Goal: Task Accomplishment & Management: Use online tool/utility

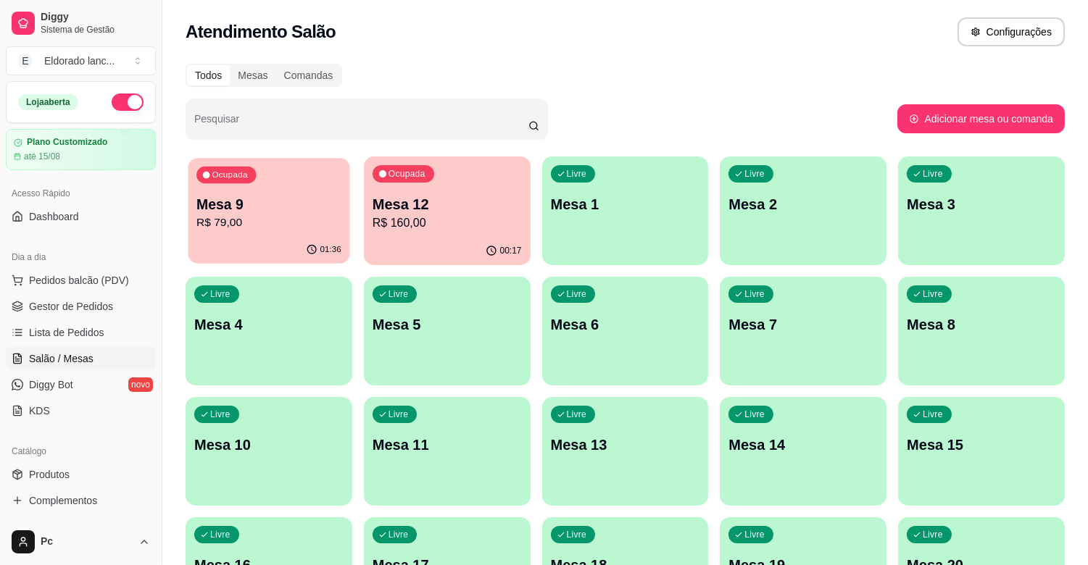
click at [255, 217] on p "R$ 79,00" at bounding box center [268, 223] width 145 height 17
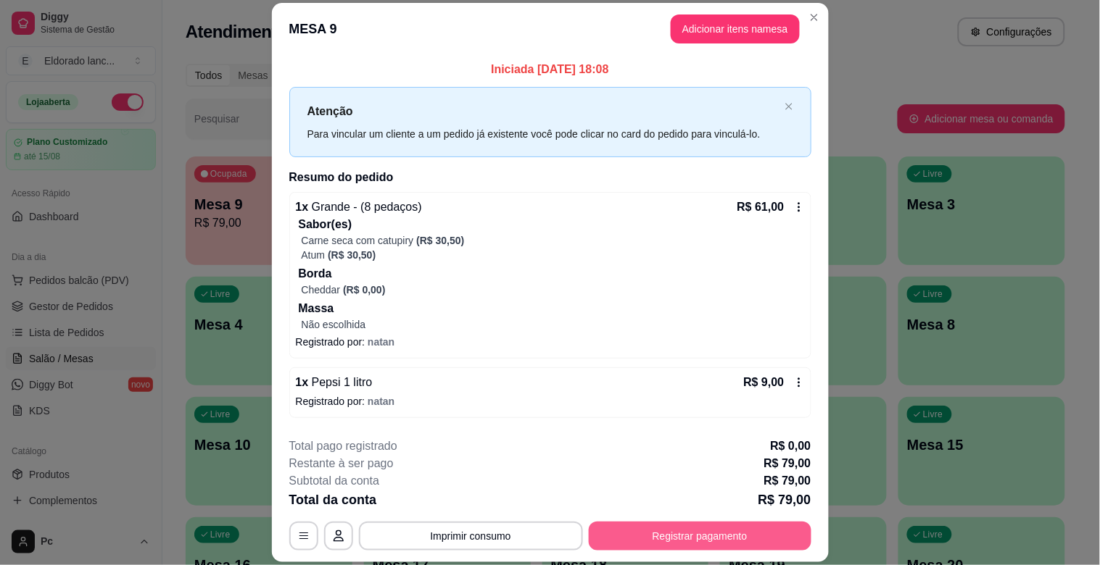
click at [765, 546] on button "Registrar pagamento" at bounding box center [700, 536] width 223 height 29
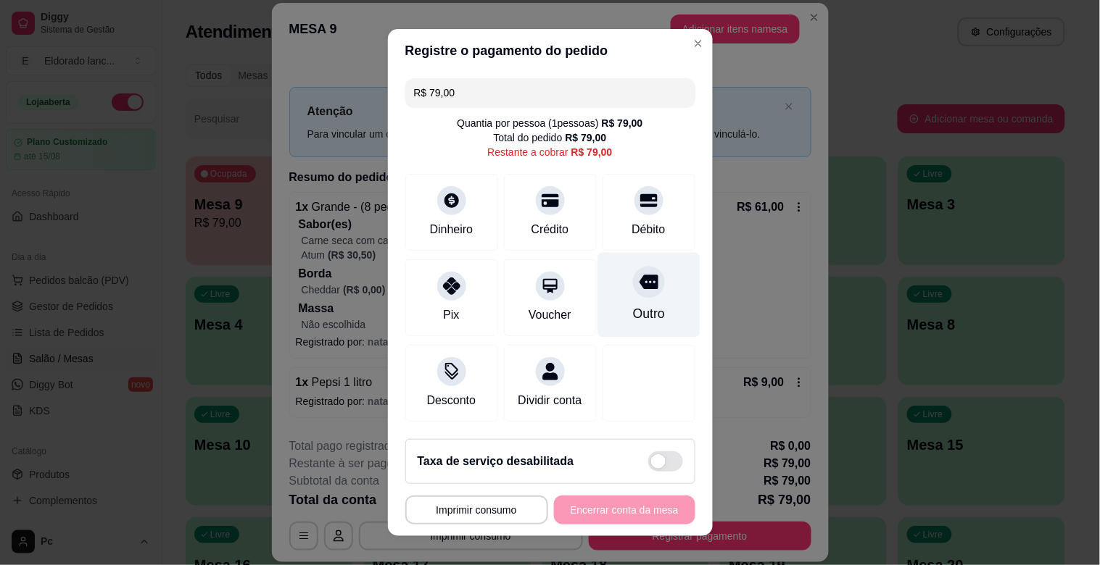
click at [632, 304] on div "Outro" at bounding box center [648, 313] width 32 height 19
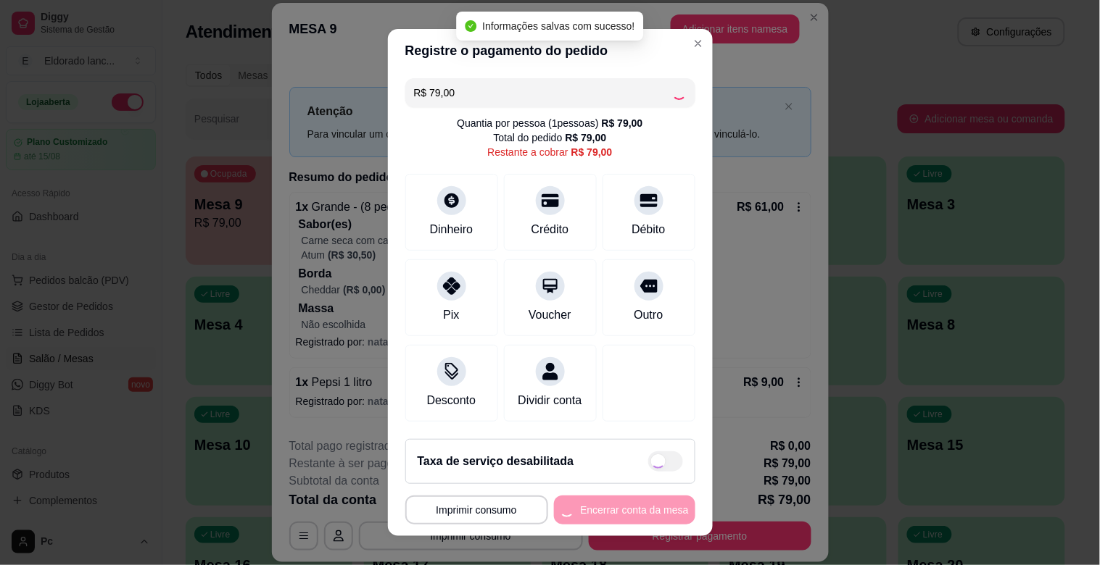
type input "R$ 0,00"
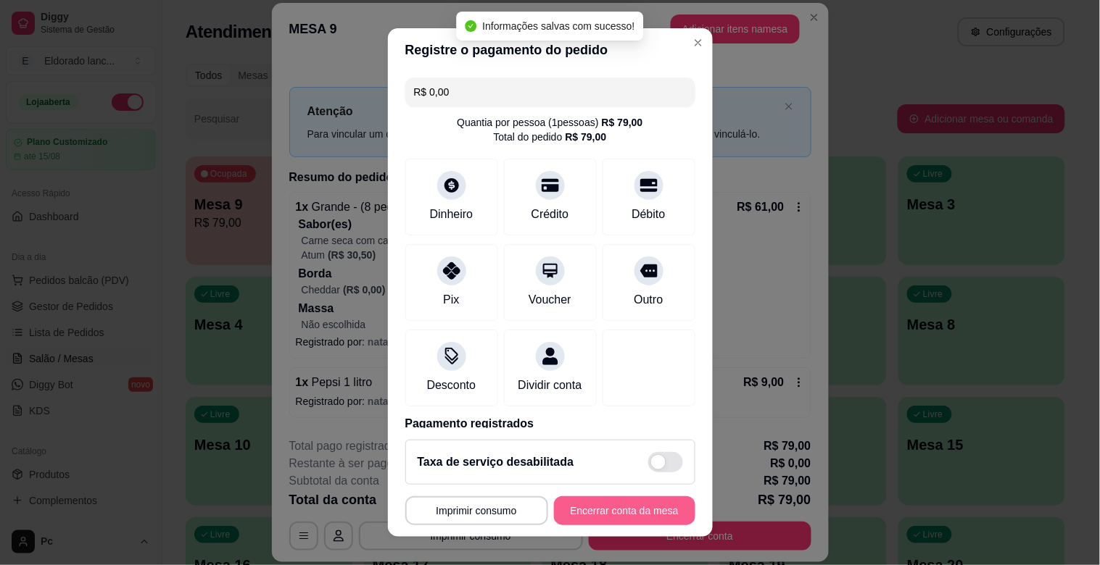
click at [649, 512] on button "Encerrar conta da mesa" at bounding box center [624, 510] width 141 height 29
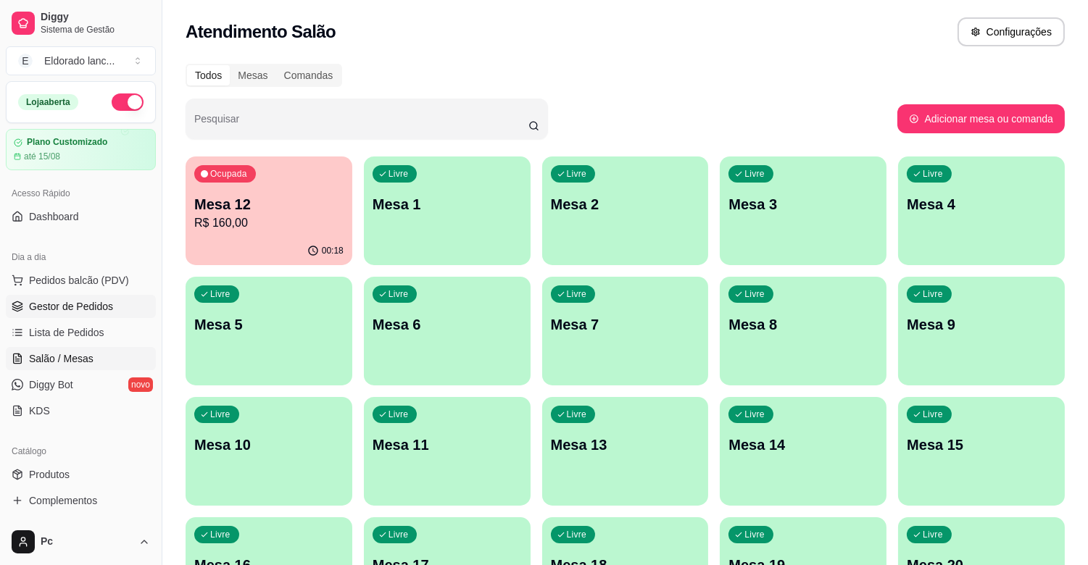
click at [115, 308] on link "Gestor de Pedidos" at bounding box center [81, 306] width 150 height 23
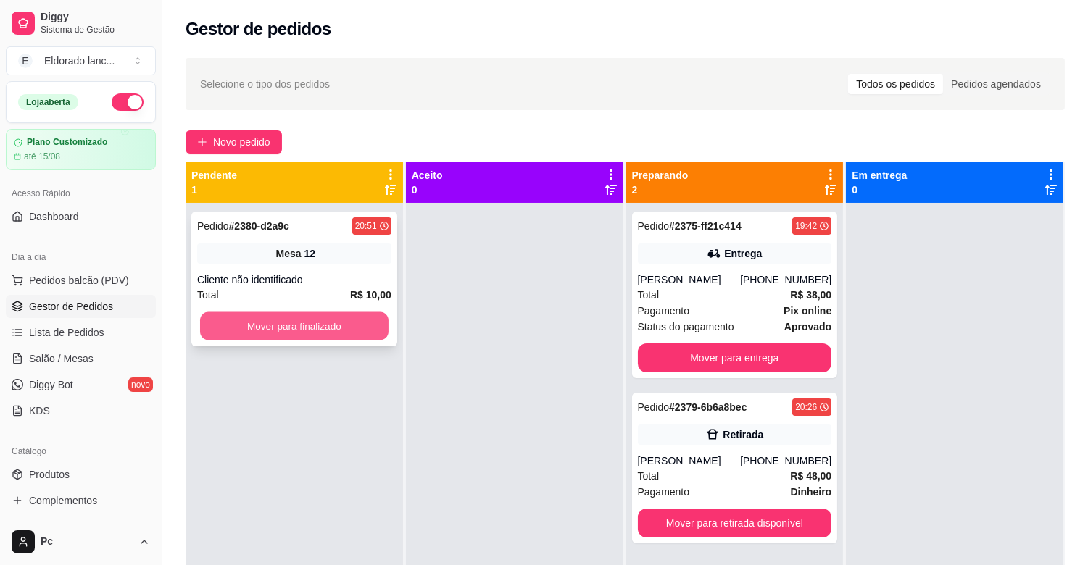
click at [283, 327] on button "Mover para finalizado" at bounding box center [294, 326] width 188 height 28
click at [283, 327] on button "Mover para finalizado" at bounding box center [294, 326] width 194 height 29
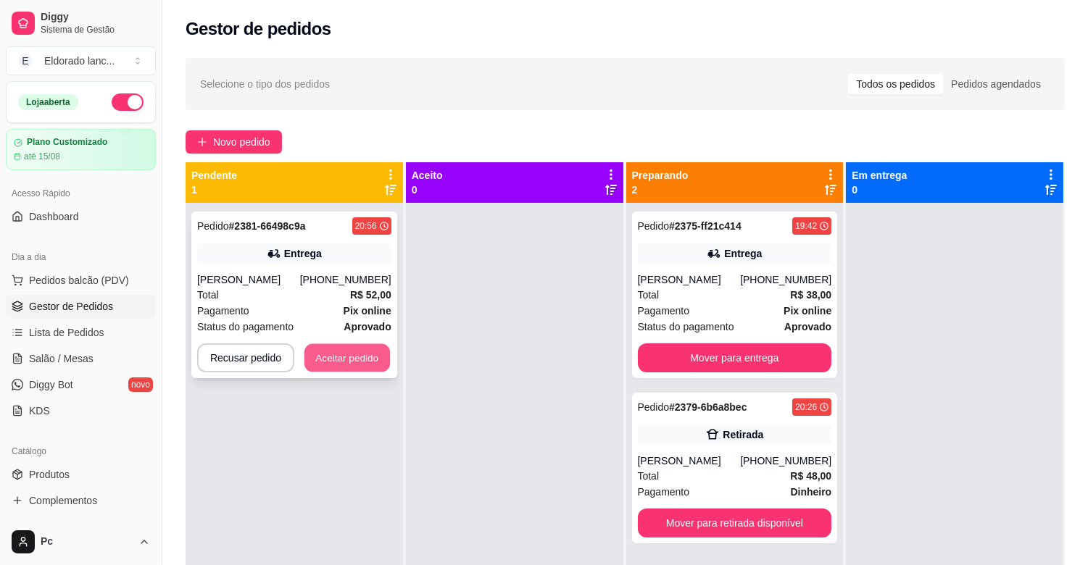
click at [344, 346] on button "Aceitar pedido" at bounding box center [347, 358] width 86 height 28
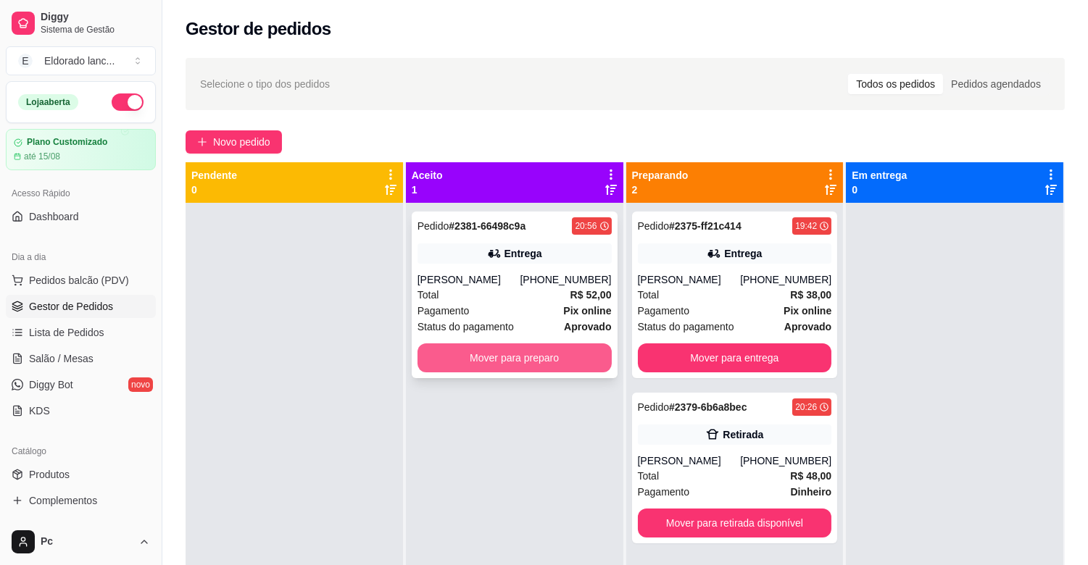
click at [555, 356] on button "Mover para preparo" at bounding box center [514, 358] width 194 height 29
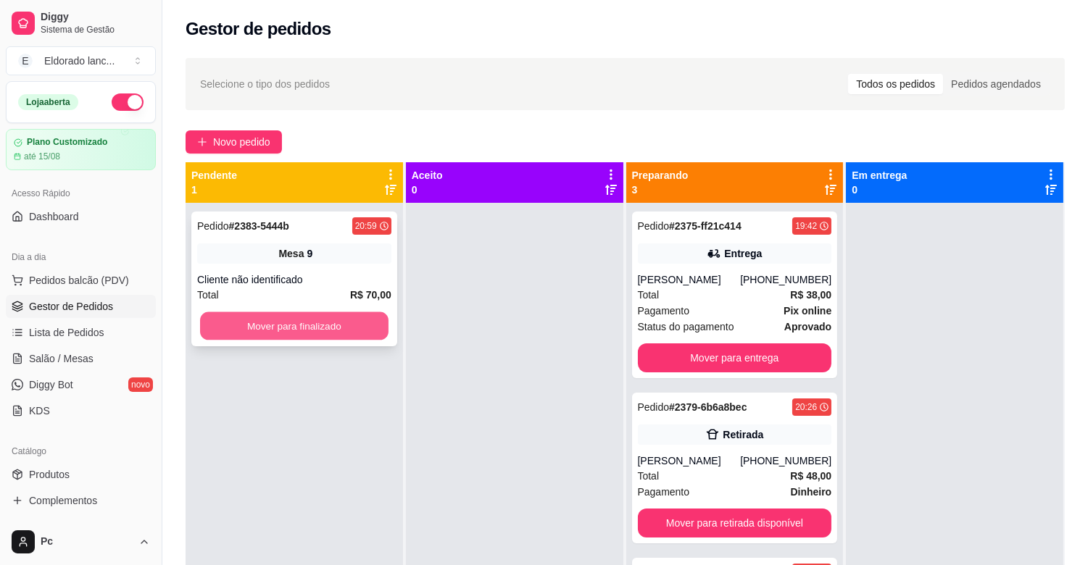
click at [354, 329] on button "Mover para finalizado" at bounding box center [294, 326] width 188 height 28
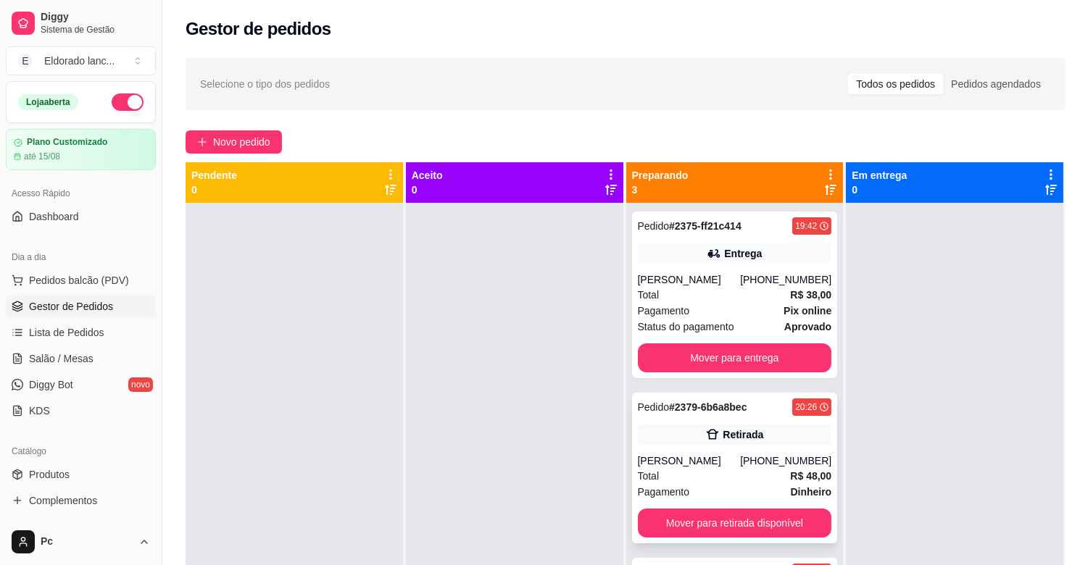
click at [731, 460] on div "Pedido # 2379-6b6a8bec 20:26 Retirada [PERSON_NAME] [PHONE_NUMBER] Total R$ 48,…" at bounding box center [735, 468] width 206 height 151
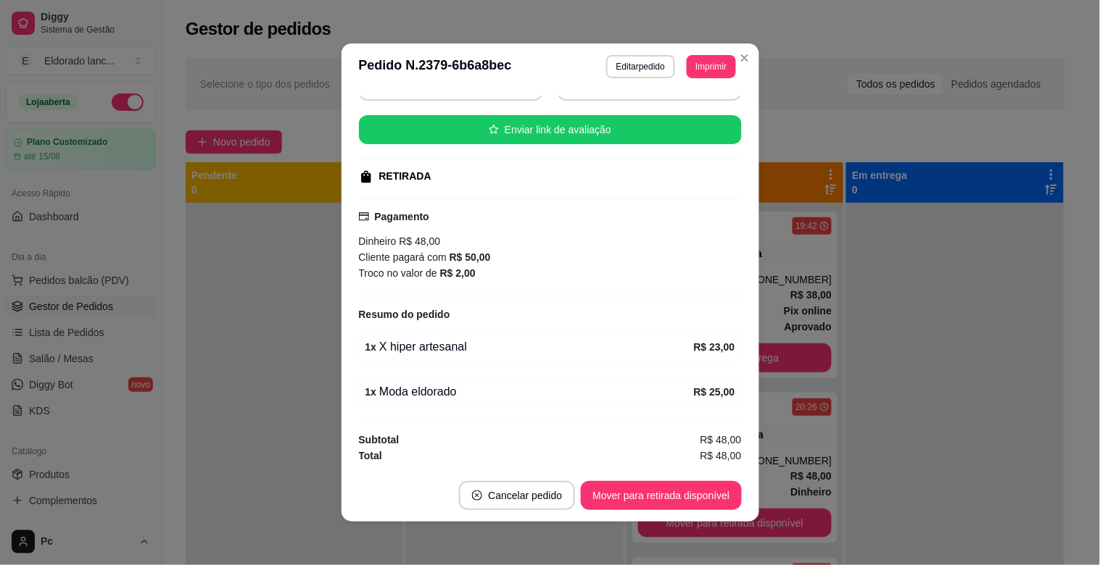
scroll to position [161, 0]
click at [713, 56] on button "Imprimir" at bounding box center [710, 66] width 49 height 23
click at [693, 119] on button "IMPRESSORA" at bounding box center [677, 118] width 101 height 22
click at [668, 491] on button "Mover para retirada disponível" at bounding box center [660, 496] width 155 height 28
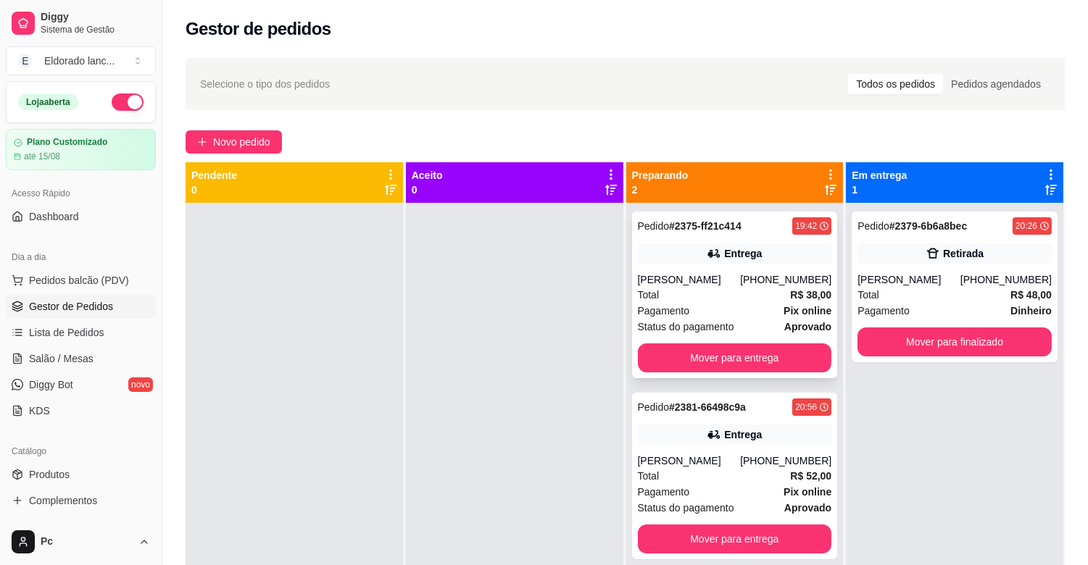
click at [764, 302] on div "Total R$ 38,00" at bounding box center [735, 295] width 194 height 16
click at [772, 373] on button "Mover para entrega" at bounding box center [735, 358] width 188 height 28
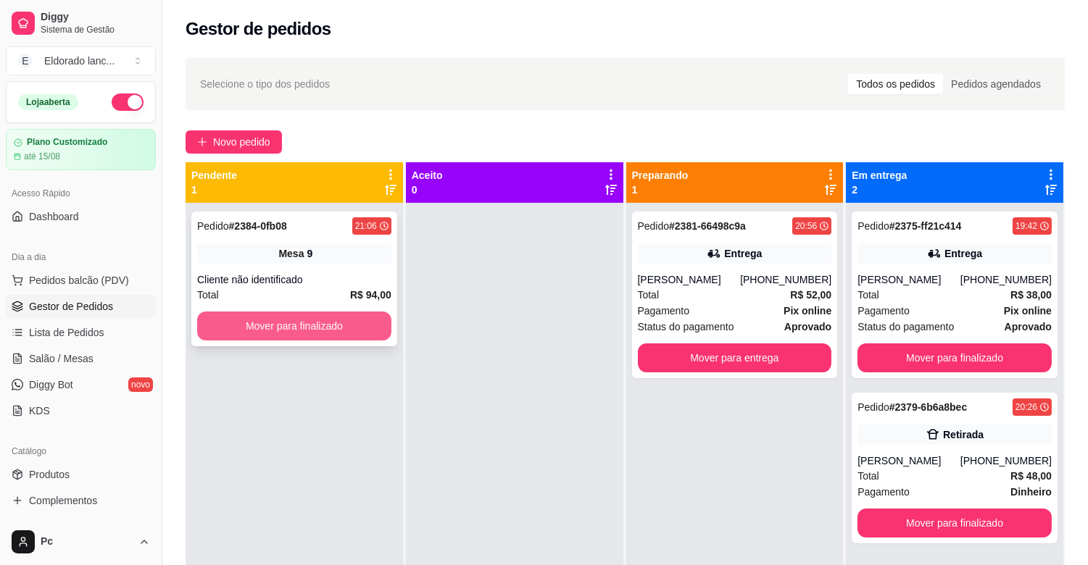
click at [278, 313] on button "Mover para finalizado" at bounding box center [294, 326] width 194 height 29
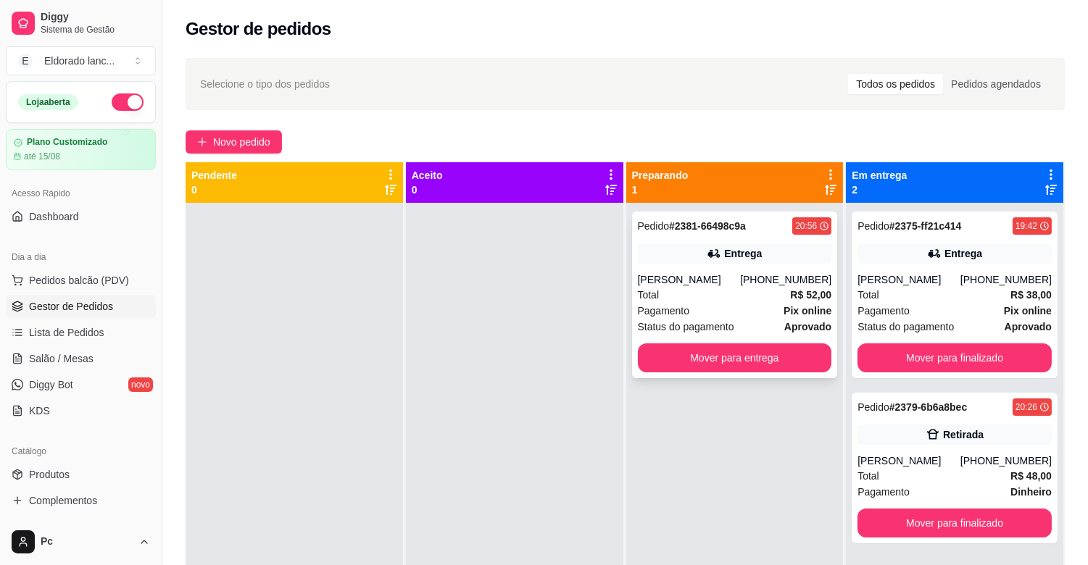
click at [721, 266] on div "Pedido # 2381-66498c9a 20:56 Entrega [PERSON_NAME] [PHONE_NUMBER] Total R$ 52,0…" at bounding box center [735, 295] width 206 height 167
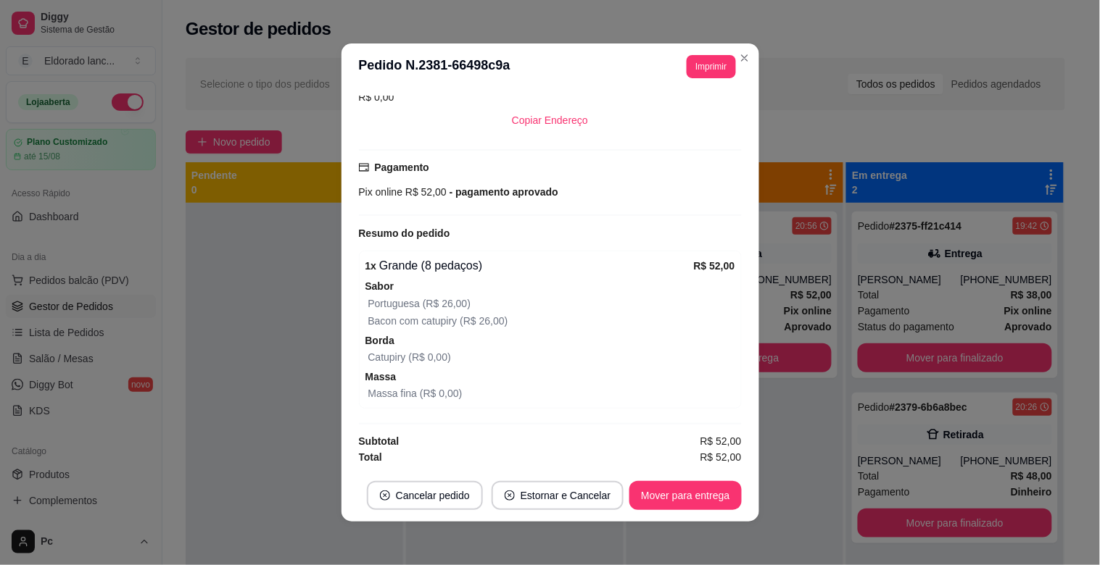
scroll to position [324, 0]
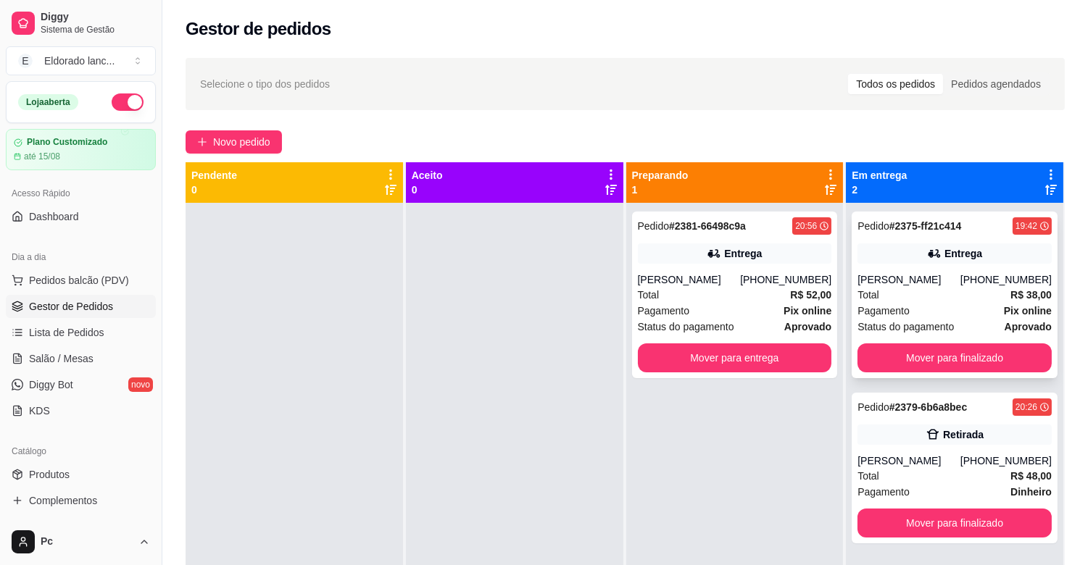
click at [928, 239] on div "Pedido # 2375-ff21c414 19:42 Entrega [PERSON_NAME] [PHONE_NUMBER] Total R$ 38,0…" at bounding box center [955, 295] width 206 height 167
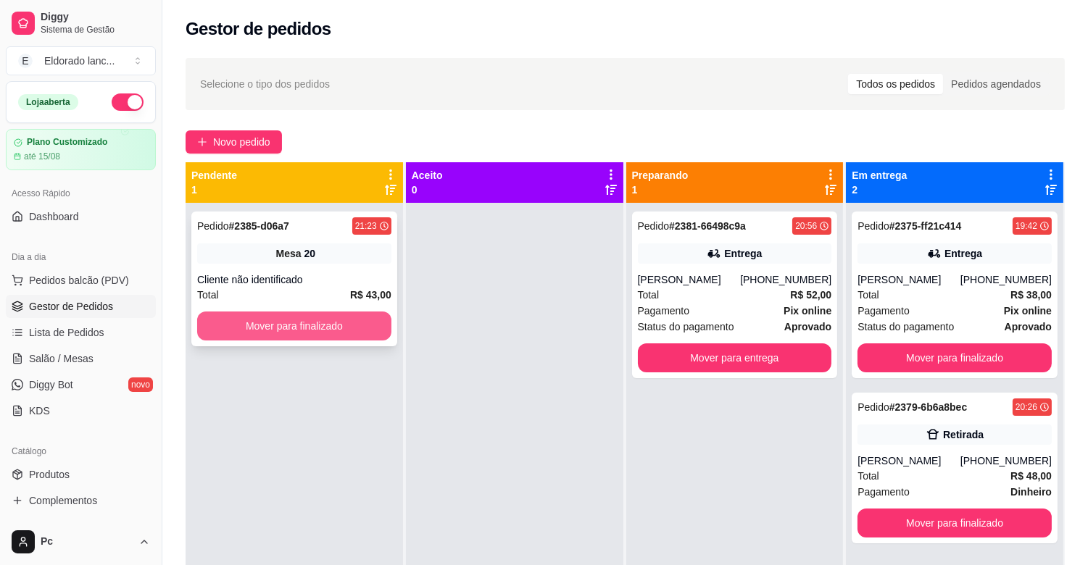
click at [299, 312] on button "Mover para finalizado" at bounding box center [294, 326] width 194 height 29
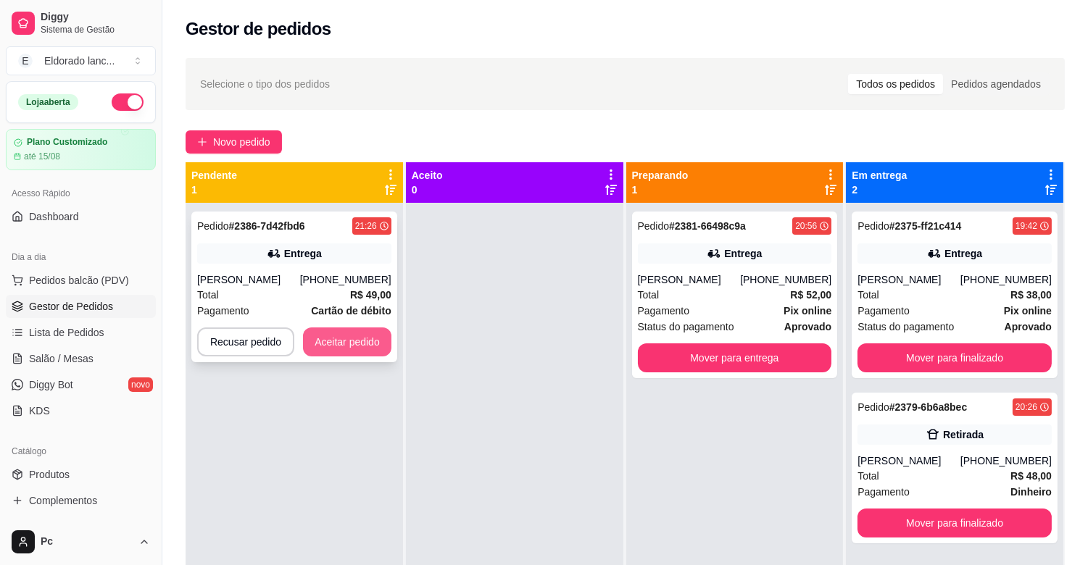
click at [328, 328] on button "Aceitar pedido" at bounding box center [347, 342] width 88 height 29
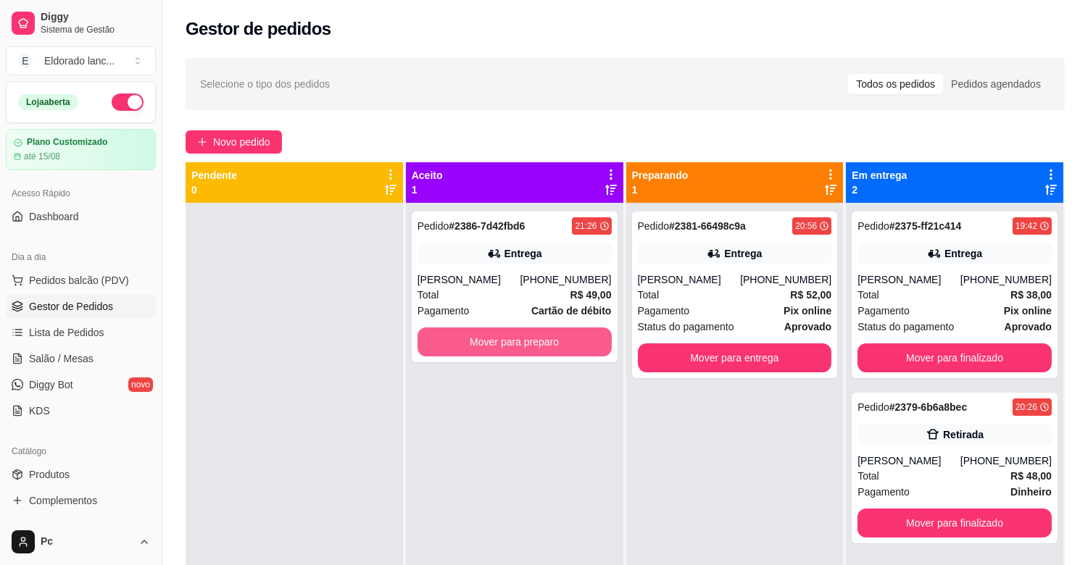
click at [502, 342] on button "Mover para preparo" at bounding box center [514, 342] width 194 height 29
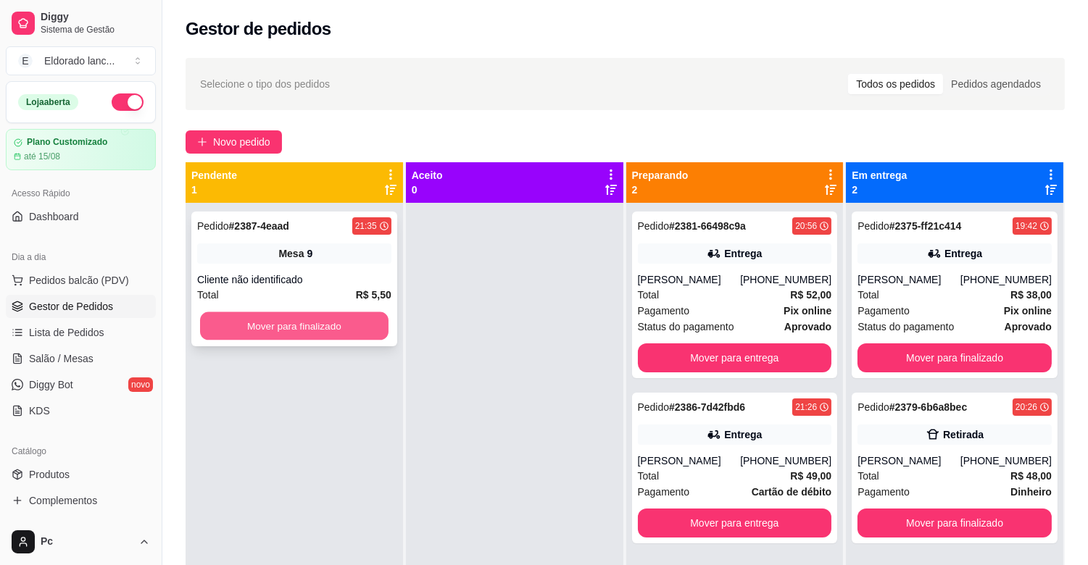
click at [249, 331] on button "Mover para finalizado" at bounding box center [294, 326] width 188 height 28
click at [249, 331] on button "Mover para finalizado" at bounding box center [294, 326] width 194 height 29
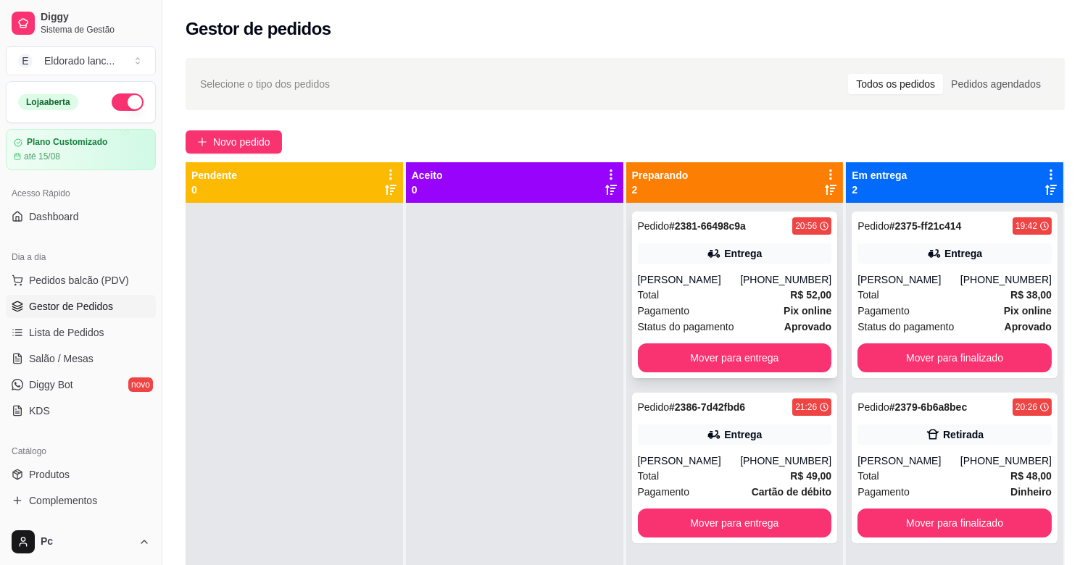
click at [705, 229] on strong "# 2381-66498c9a" at bounding box center [707, 226] width 77 height 12
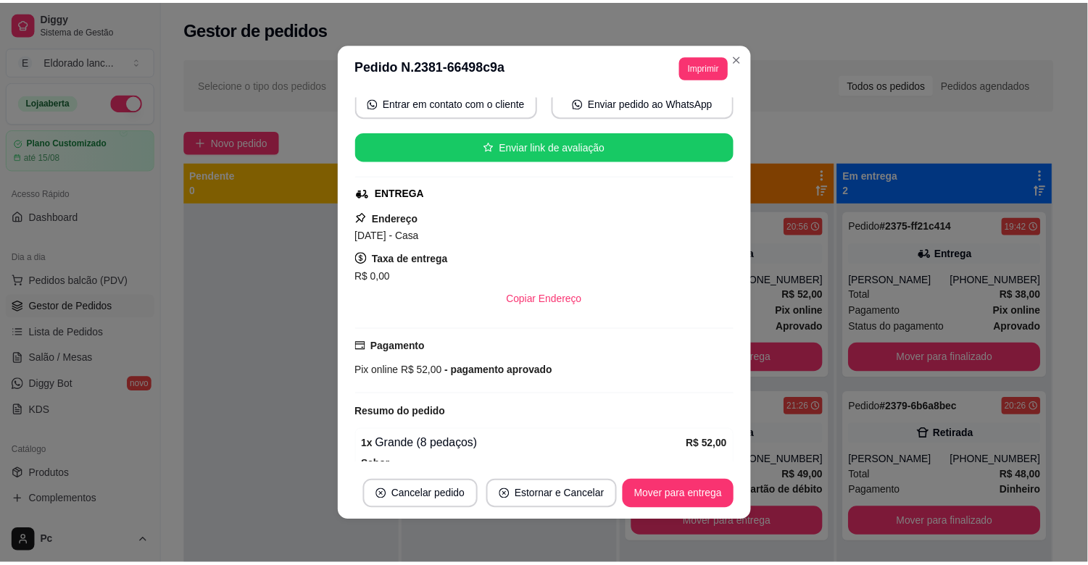
scroll to position [196, 0]
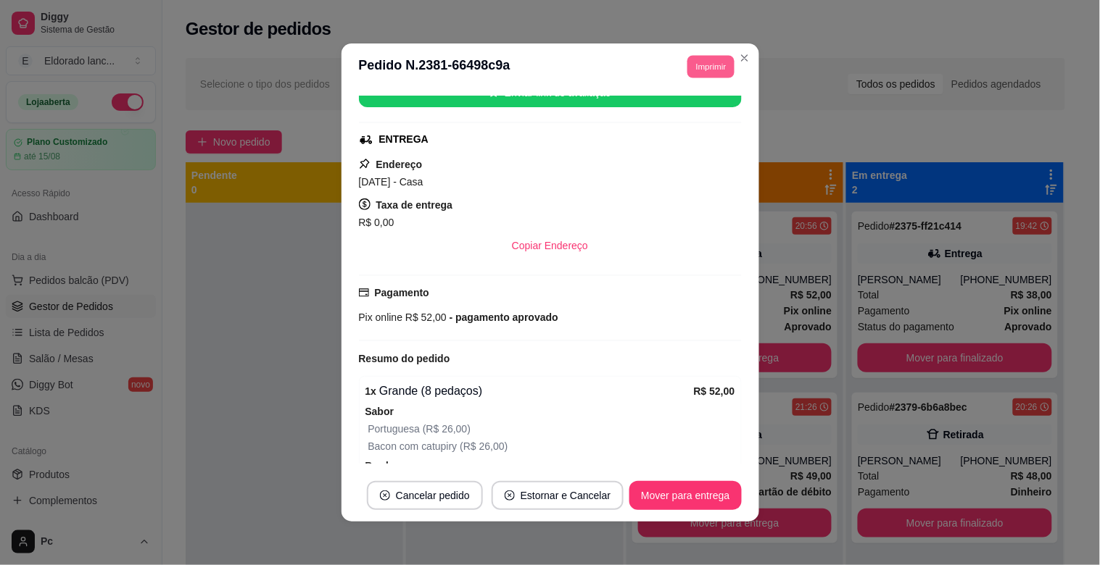
click at [687, 60] on button "Imprimir" at bounding box center [710, 66] width 47 height 22
click at [679, 118] on button "IMPRESSORA" at bounding box center [677, 118] width 101 height 22
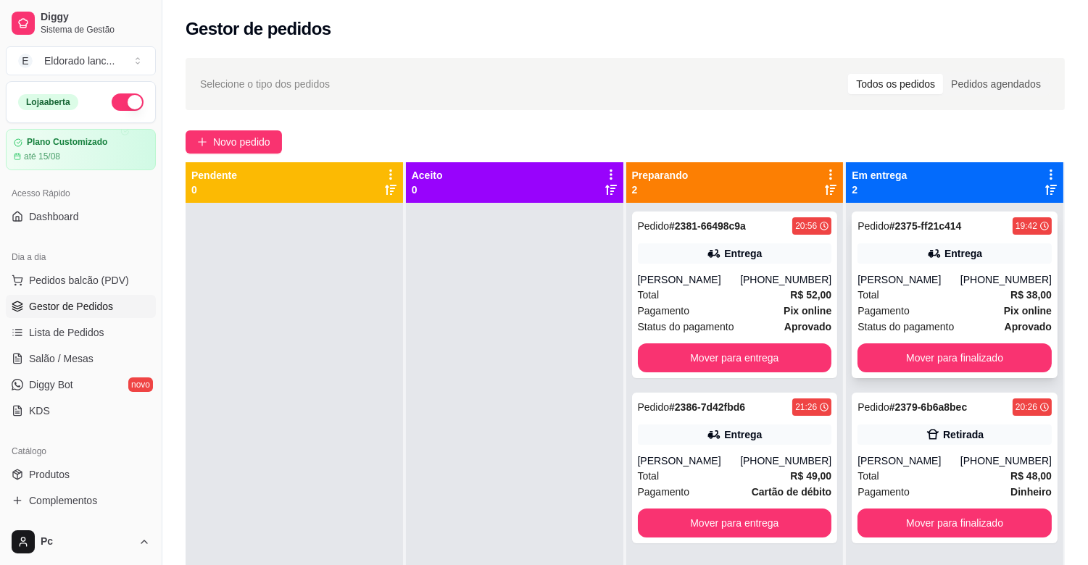
click at [993, 303] on div "Total R$ 38,00" at bounding box center [954, 295] width 194 height 16
click at [957, 372] on button "Mover para finalizado" at bounding box center [954, 358] width 194 height 29
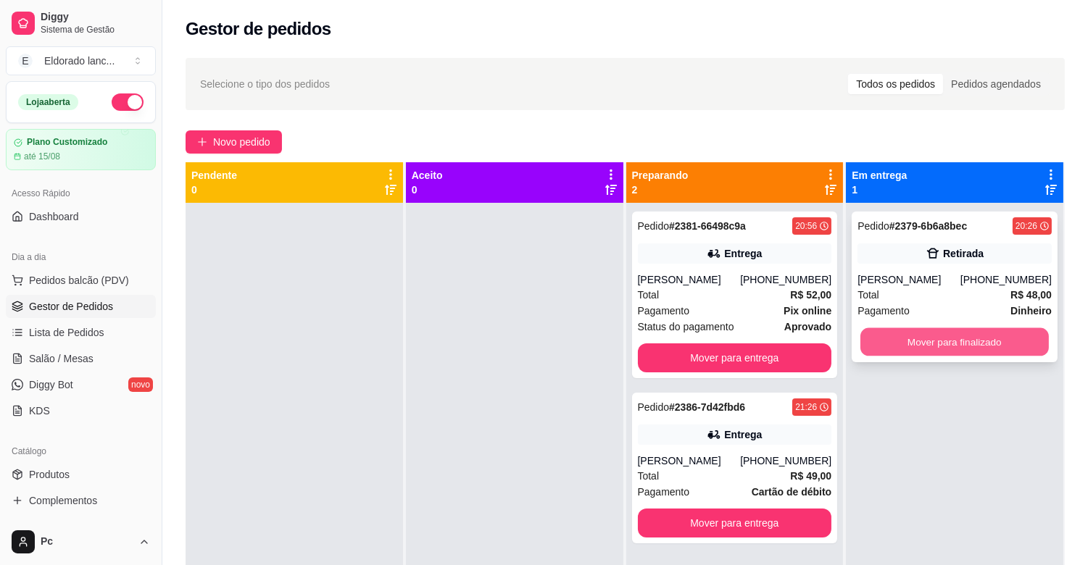
click at [937, 336] on button "Mover para finalizado" at bounding box center [954, 342] width 188 height 28
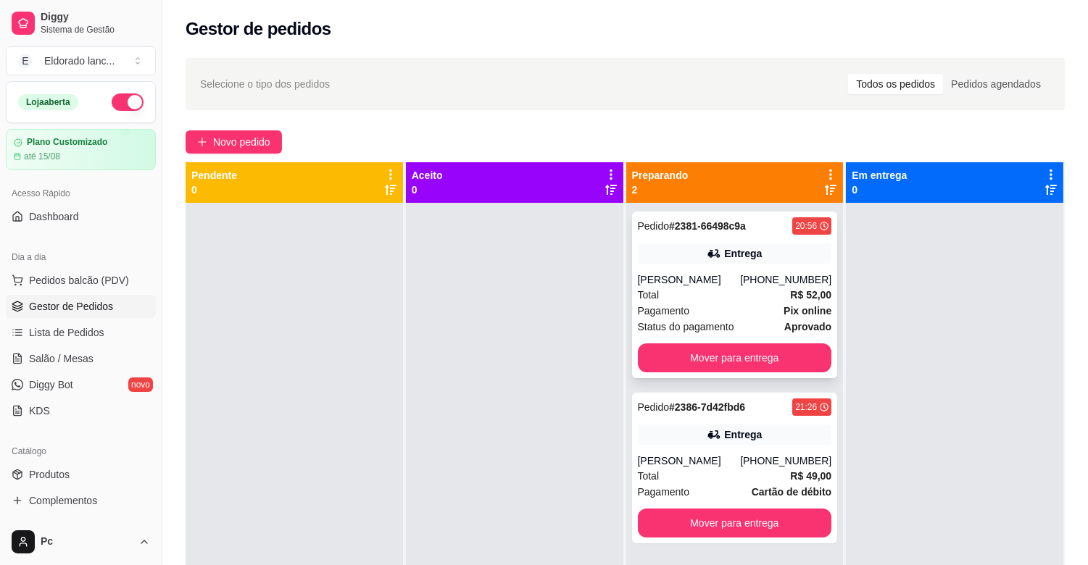
click at [784, 323] on strong "aprovado" at bounding box center [807, 327] width 47 height 12
click at [100, 353] on link "Salão / Mesas" at bounding box center [81, 358] width 150 height 23
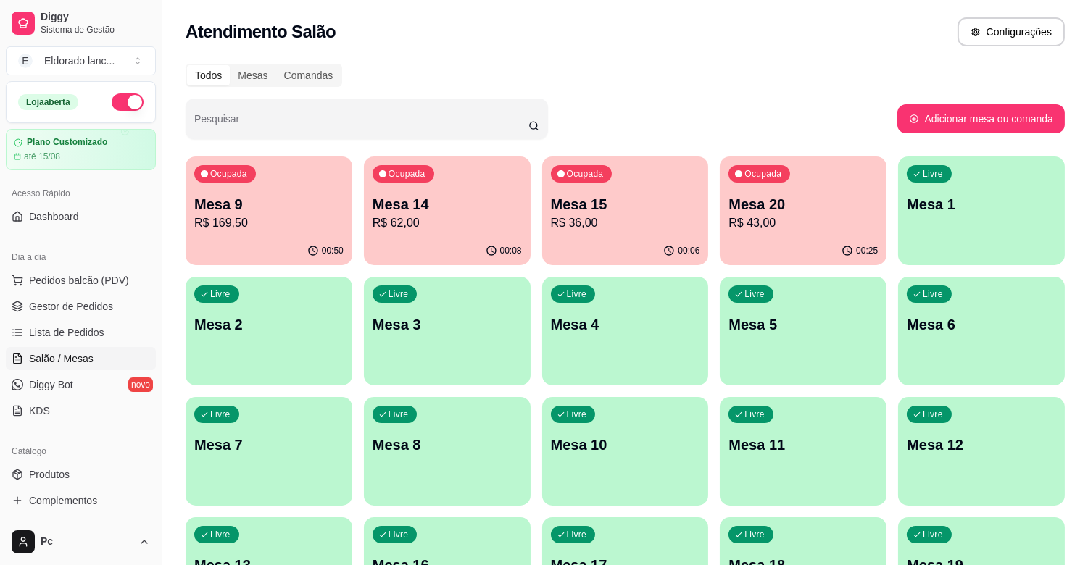
click at [100, 353] on link "Salão / Mesas" at bounding box center [81, 358] width 150 height 23
click at [280, 237] on div "00:50" at bounding box center [269, 250] width 162 height 28
click at [83, 315] on link "Gestor de Pedidos" at bounding box center [81, 306] width 150 height 23
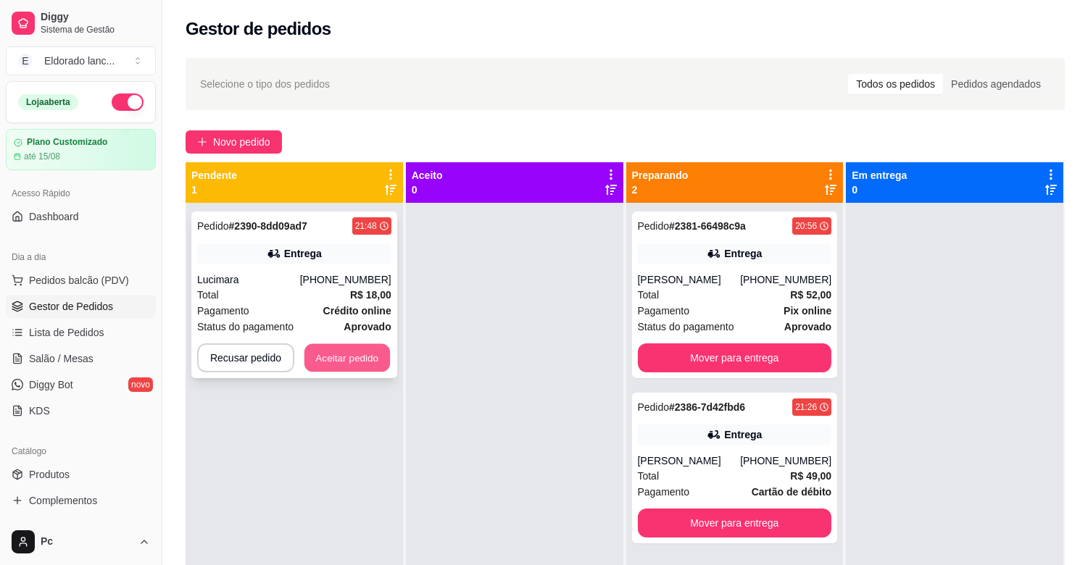
click at [345, 360] on button "Aceitar pedido" at bounding box center [347, 358] width 86 height 28
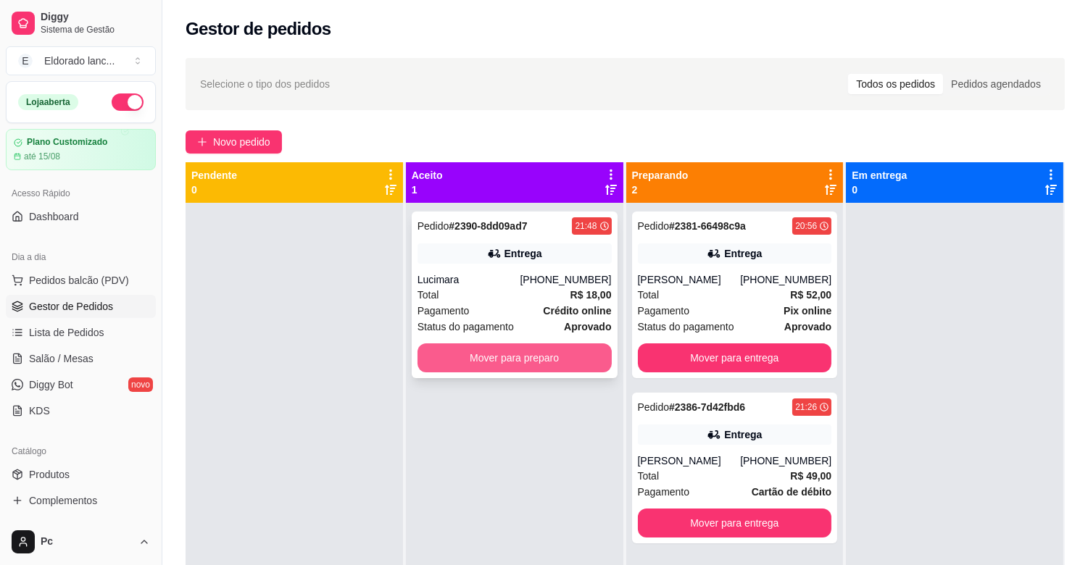
click at [565, 356] on button "Mover para preparo" at bounding box center [514, 358] width 194 height 29
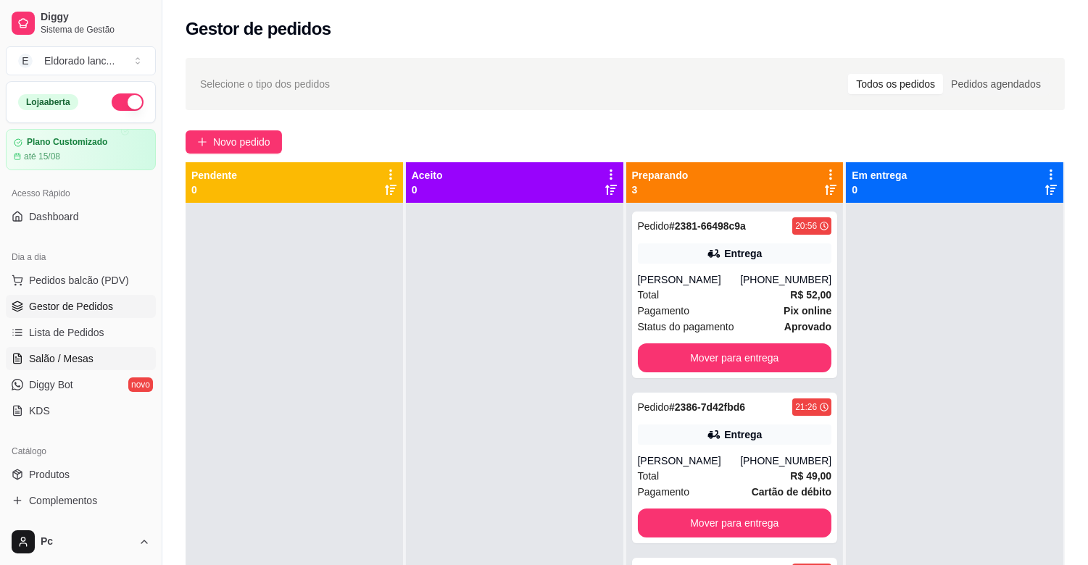
click at [49, 363] on span "Salão / Mesas" at bounding box center [61, 359] width 65 height 14
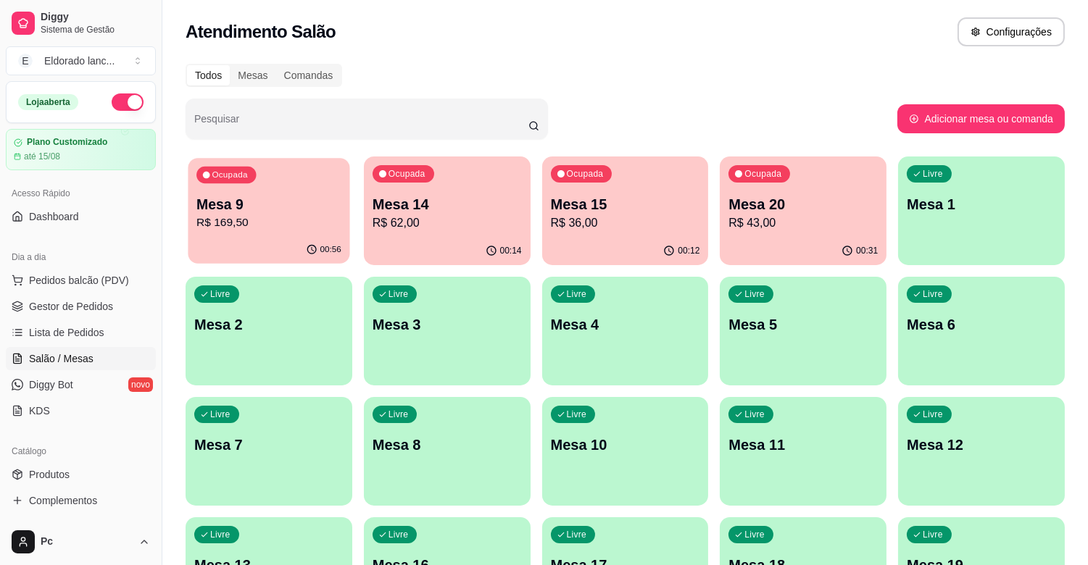
click at [252, 212] on p "Mesa 9" at bounding box center [268, 205] width 145 height 20
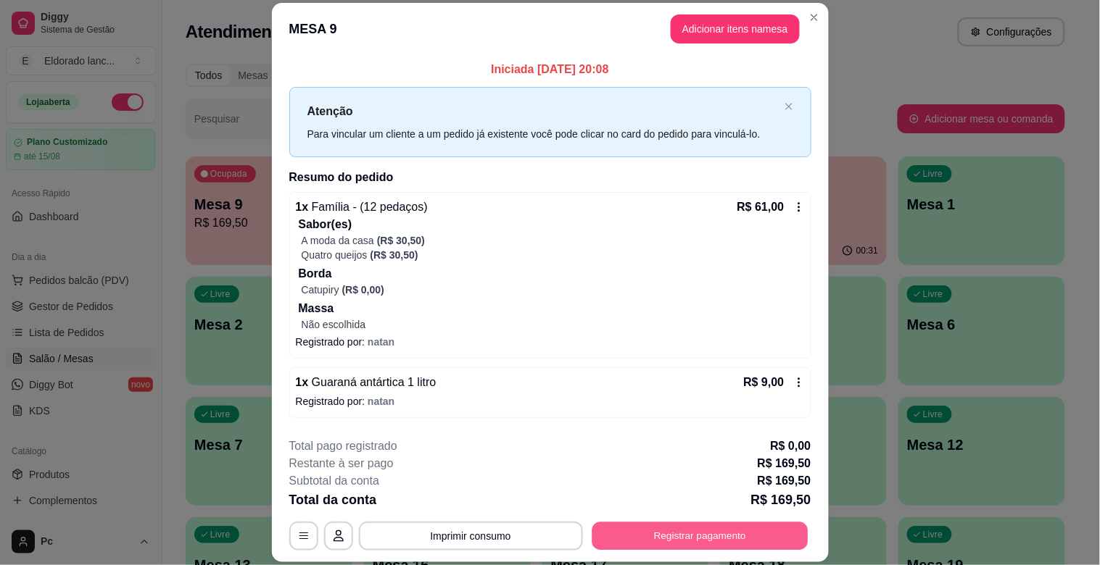
click at [653, 531] on button "Registrar pagamento" at bounding box center [699, 537] width 216 height 28
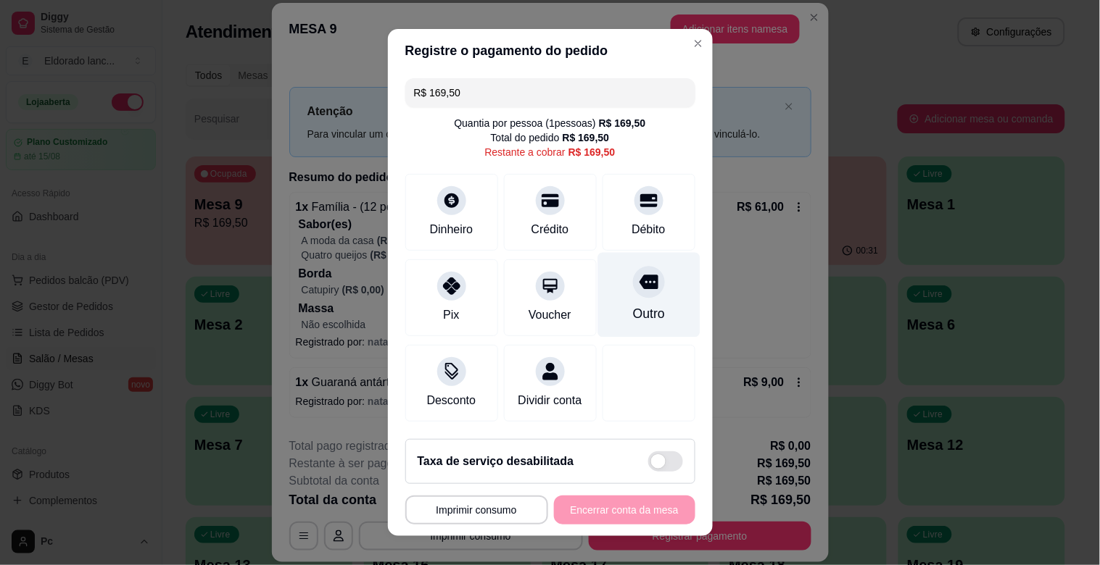
click at [617, 297] on div "Outro" at bounding box center [648, 295] width 102 height 85
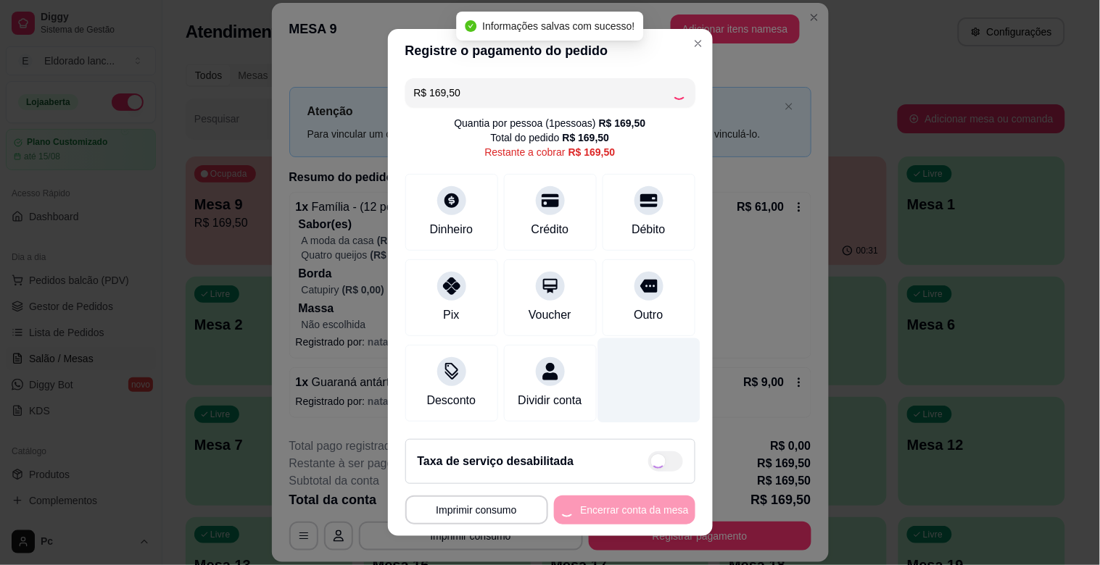
type input "R$ 0,00"
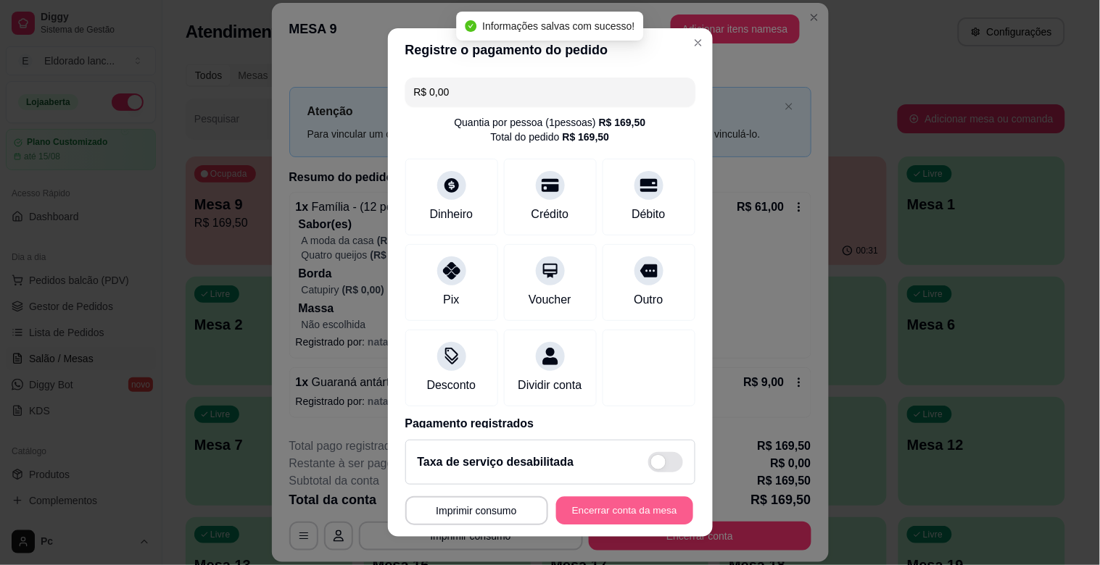
click at [602, 500] on button "Encerrar conta da mesa" at bounding box center [624, 511] width 137 height 28
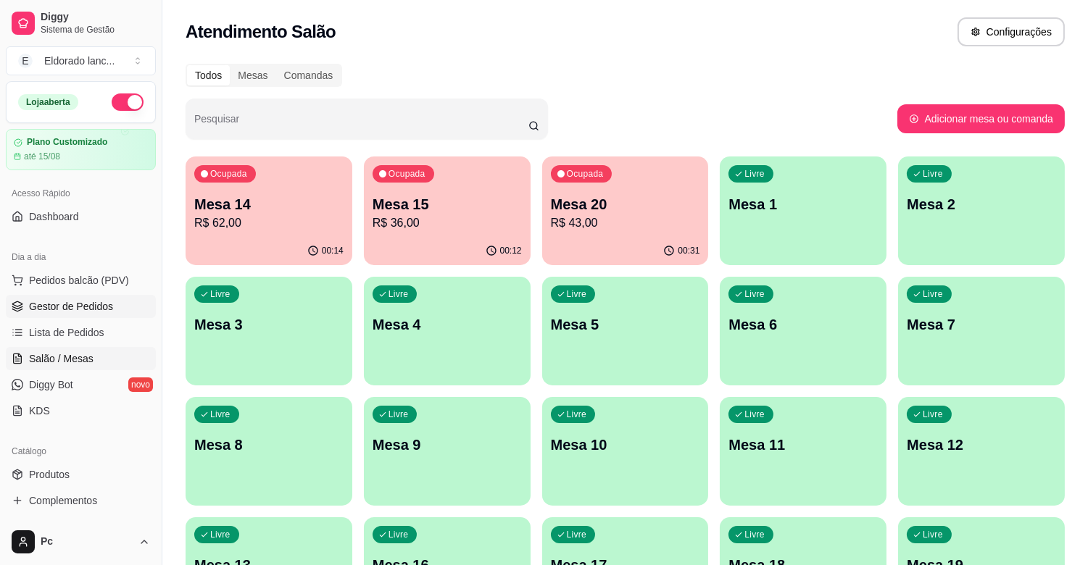
click at [63, 301] on span "Gestor de Pedidos" at bounding box center [71, 306] width 84 height 14
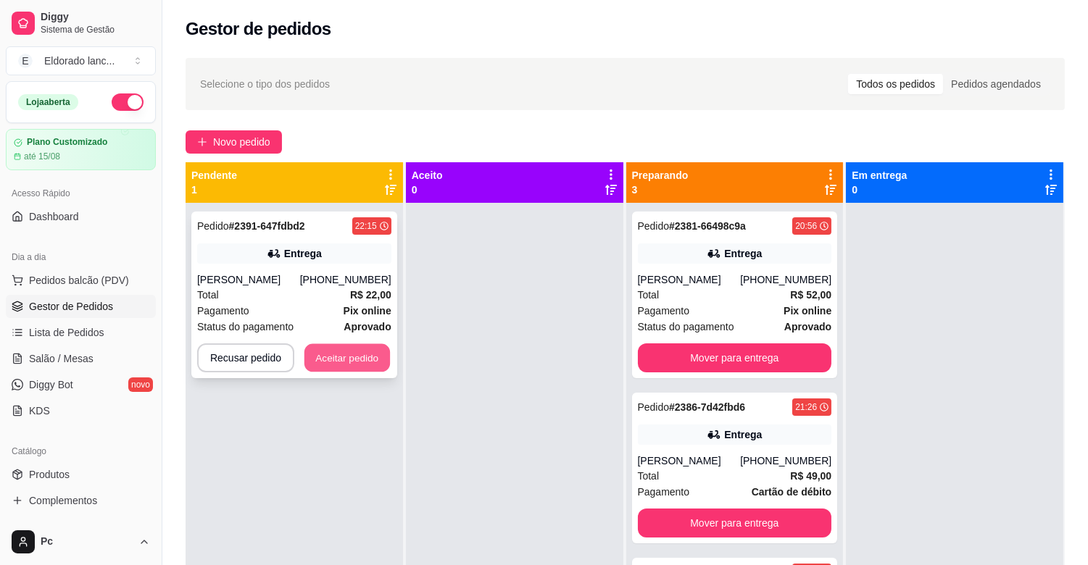
click at [342, 351] on button "Aceitar pedido" at bounding box center [347, 358] width 86 height 28
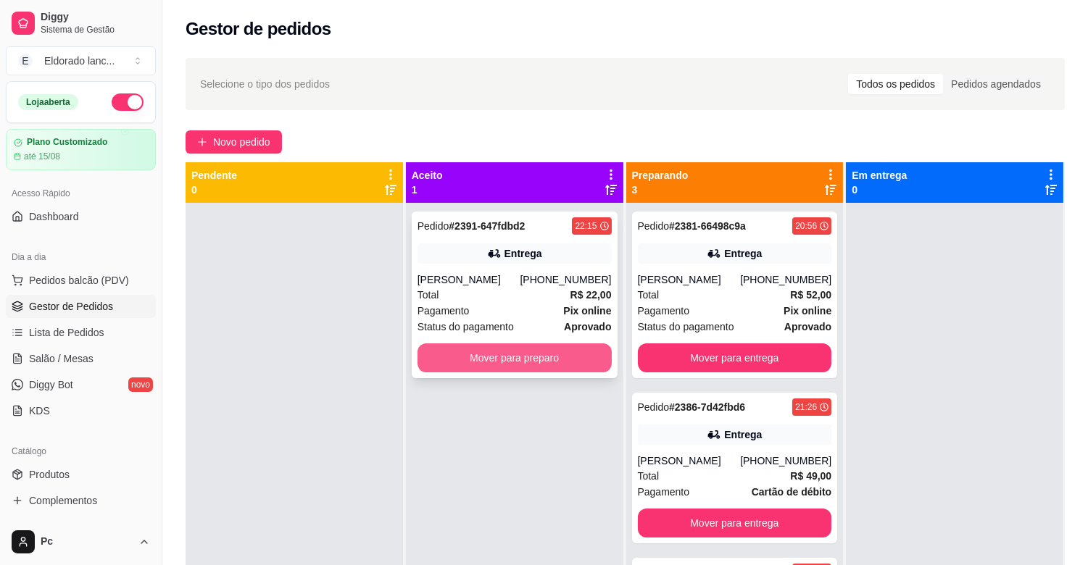
click at [524, 359] on button "Mover para preparo" at bounding box center [514, 358] width 194 height 29
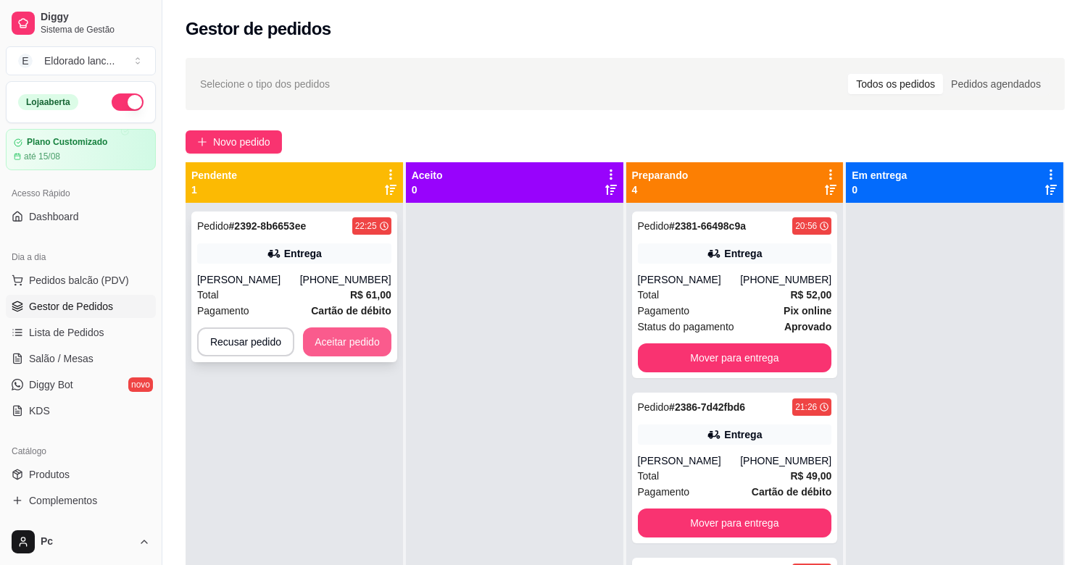
click at [341, 346] on button "Aceitar pedido" at bounding box center [347, 342] width 88 height 29
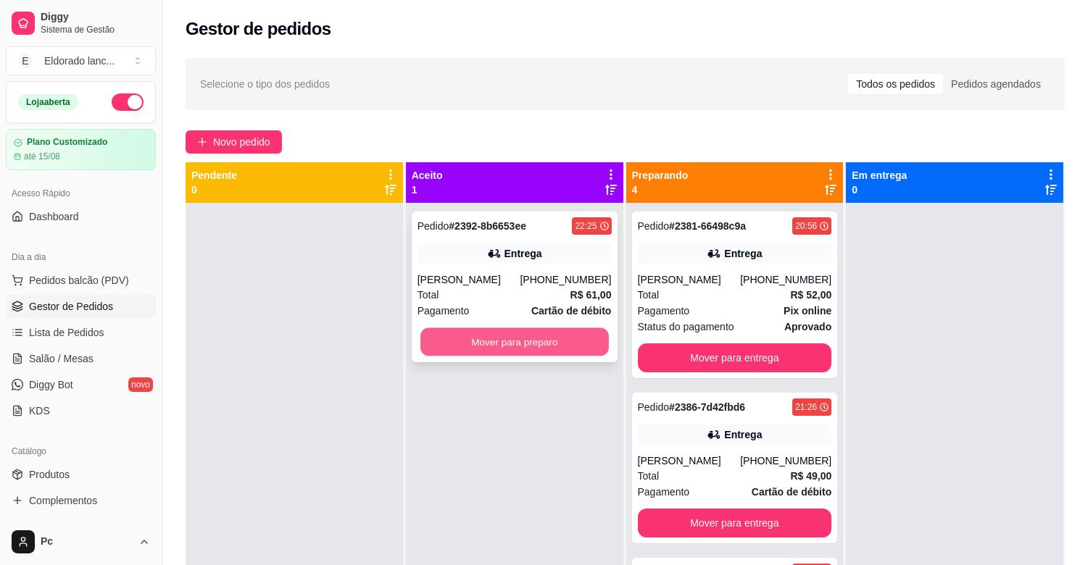
click at [515, 339] on button "Mover para preparo" at bounding box center [514, 342] width 188 height 28
